Goal: Transaction & Acquisition: Purchase product/service

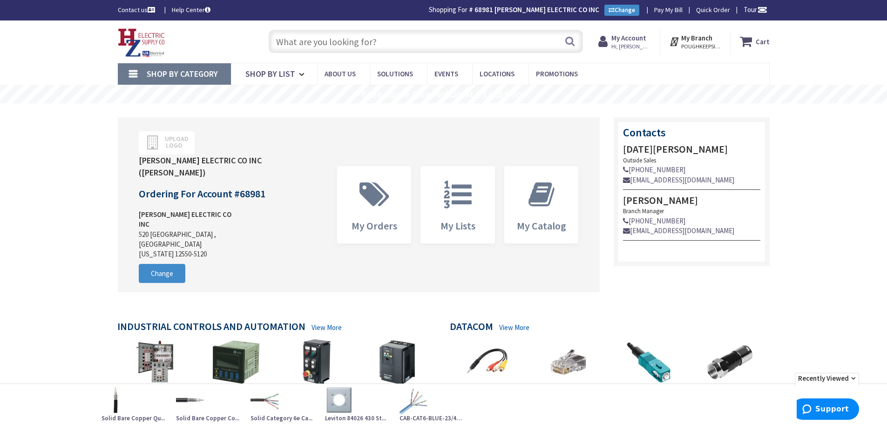
type input "[GEOGRAPHIC_DATA], [STREET_ADDRESS][PERSON_NAME][US_STATE]"
click at [359, 34] on input "text" at bounding box center [426, 41] width 314 height 23
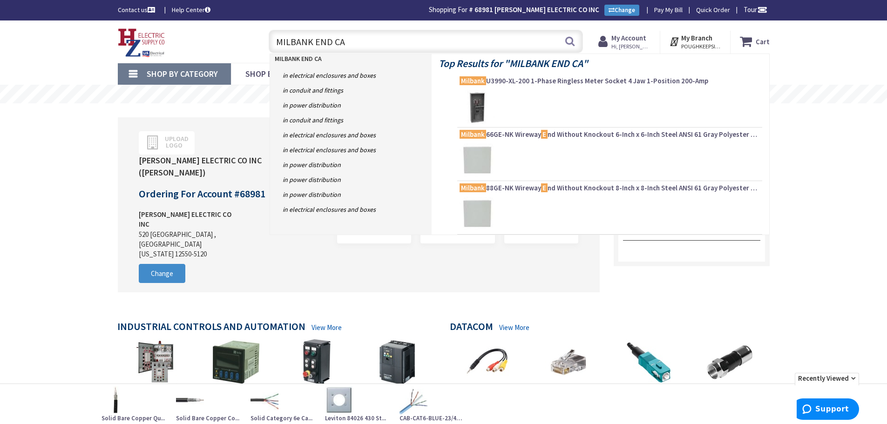
type input "MILBANK END CAP"
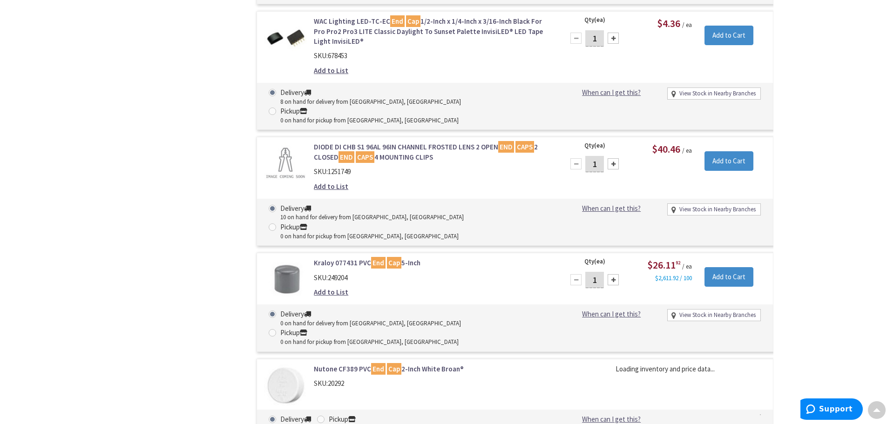
scroll to position [2228, 0]
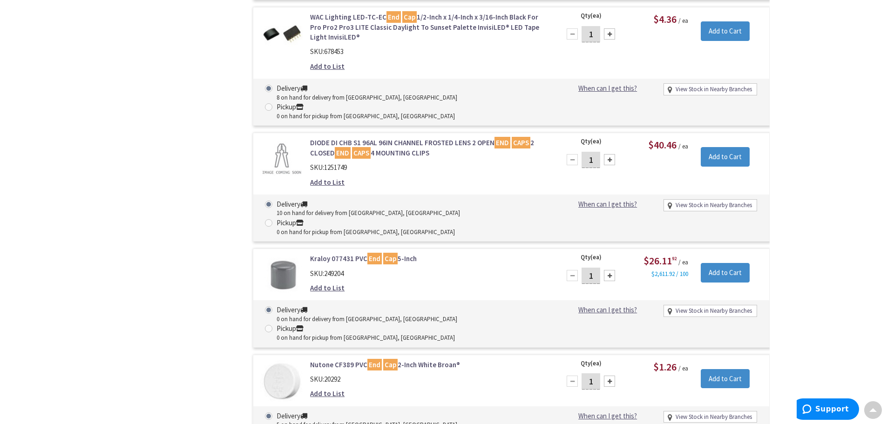
type input "2"
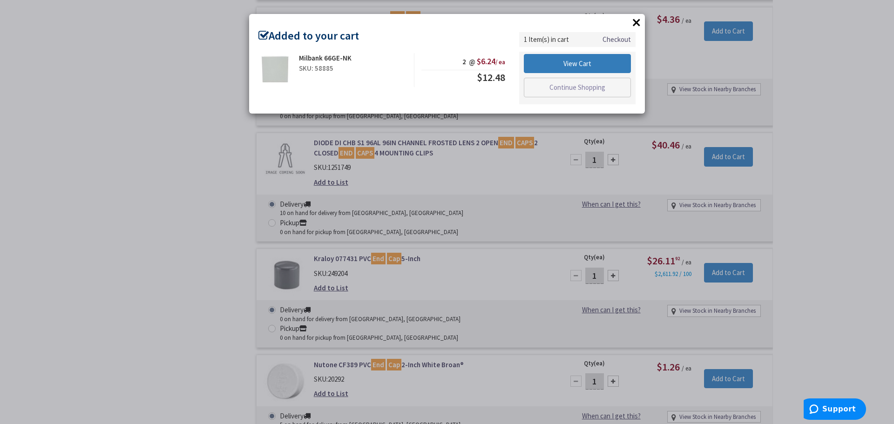
click at [580, 66] on link "View Cart" at bounding box center [577, 64] width 107 height 20
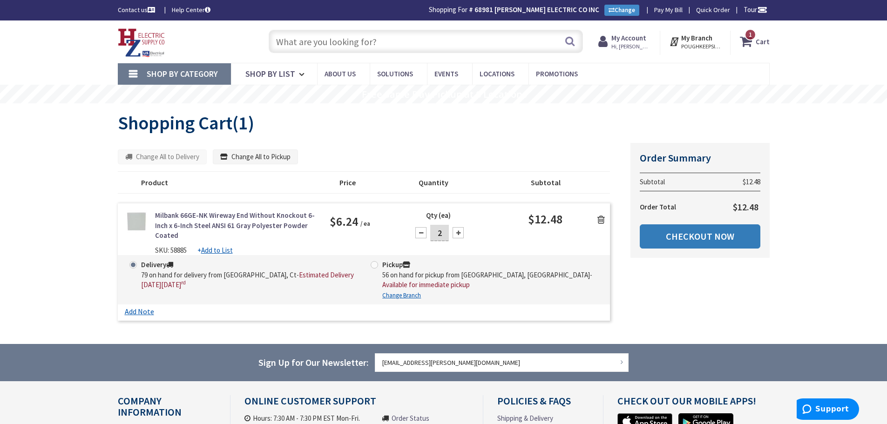
click at [710, 239] on link "Checkout Now" at bounding box center [700, 236] width 121 height 24
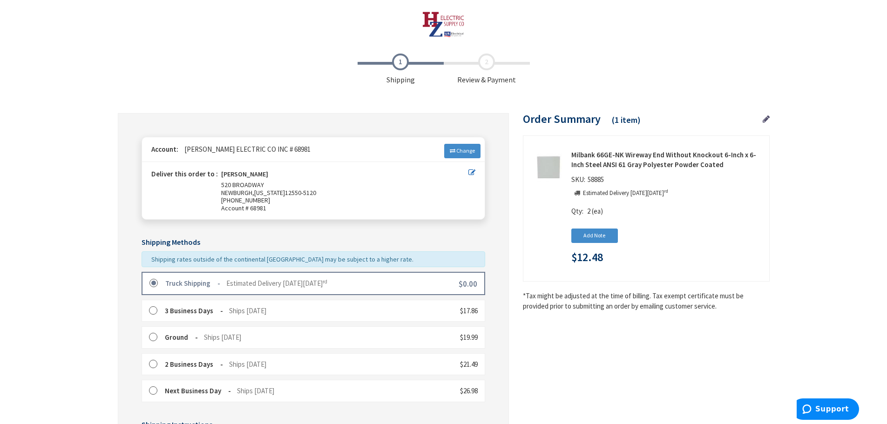
click at [152, 337] on label at bounding box center [156, 337] width 14 height 9
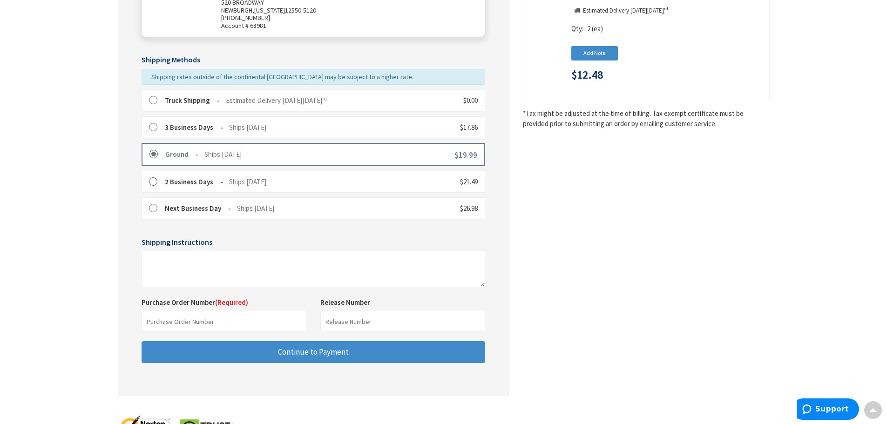
scroll to position [186, 0]
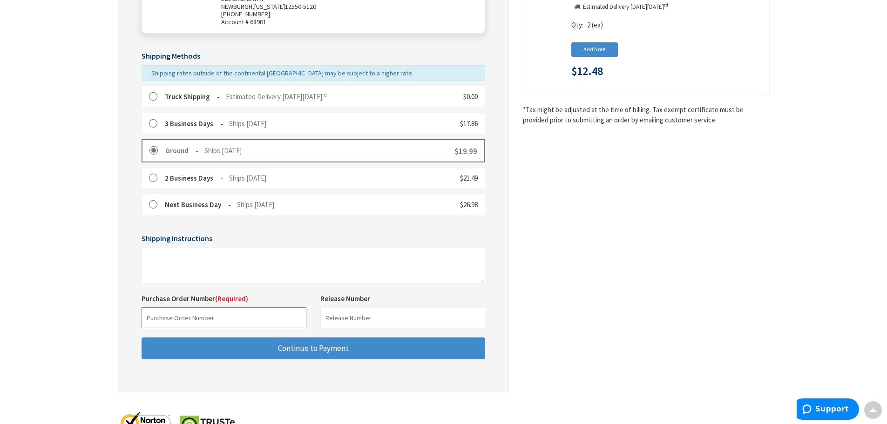
click at [174, 314] on input "text" at bounding box center [224, 317] width 165 height 21
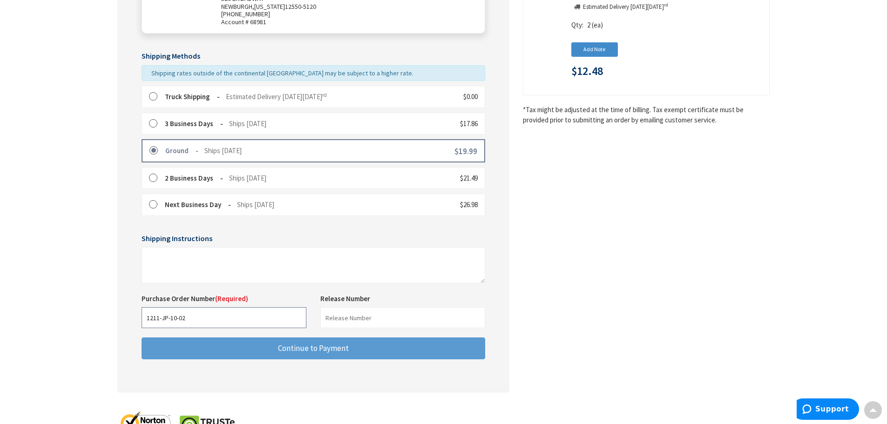
type input "1211-JP-10-02"
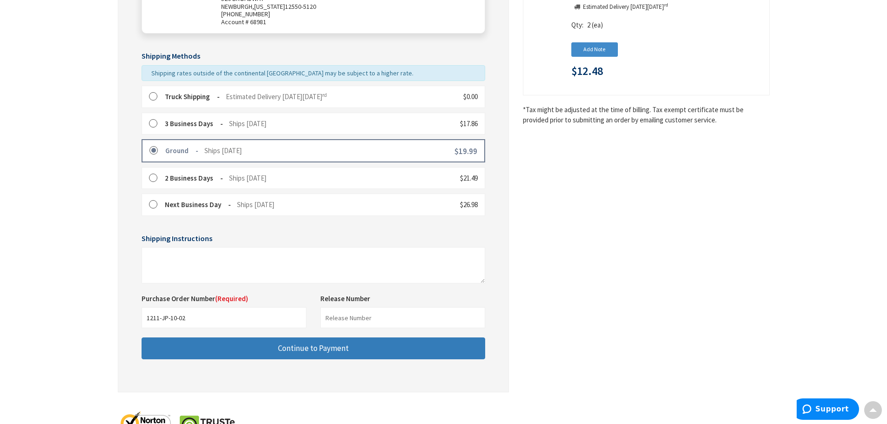
click at [211, 340] on button "Continue to Payment" at bounding box center [314, 348] width 344 height 22
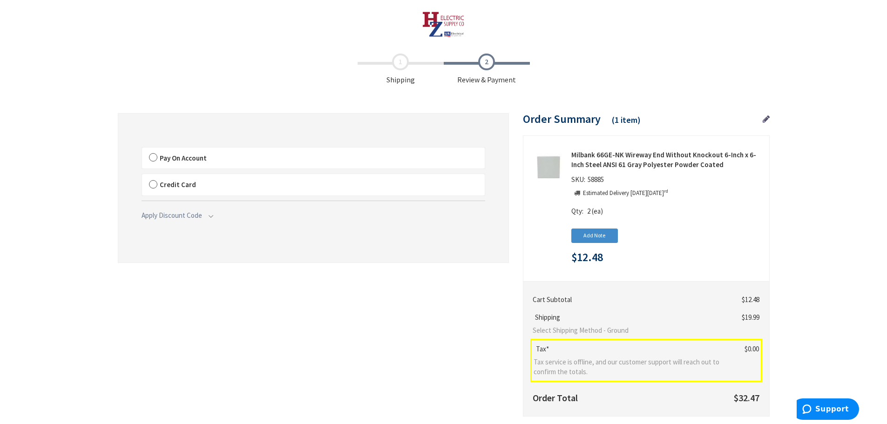
click at [153, 157] on label "Pay On Account" at bounding box center [313, 158] width 343 height 21
click at [154, 156] on label "Pay On Account" at bounding box center [313, 158] width 343 height 21
click at [142, 149] on input "Pay On Account" at bounding box center [142, 149] width 0 height 0
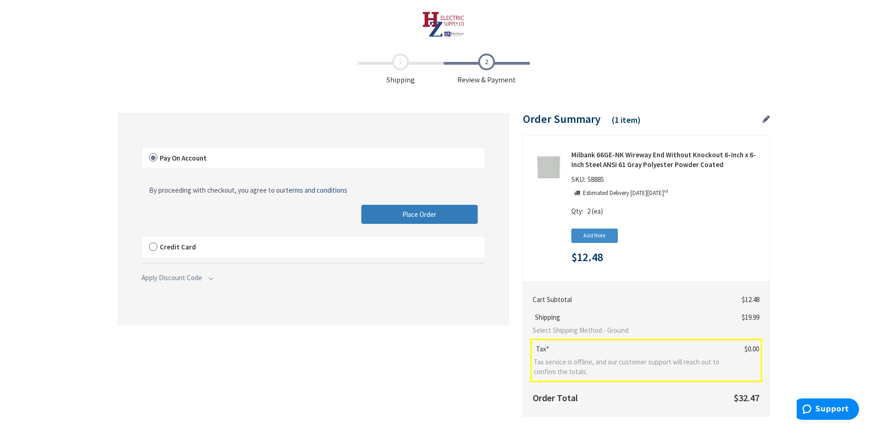
click at [367, 217] on button "Place Order" at bounding box center [419, 215] width 116 height 20
